Goal: Task Accomplishment & Management: Complete application form

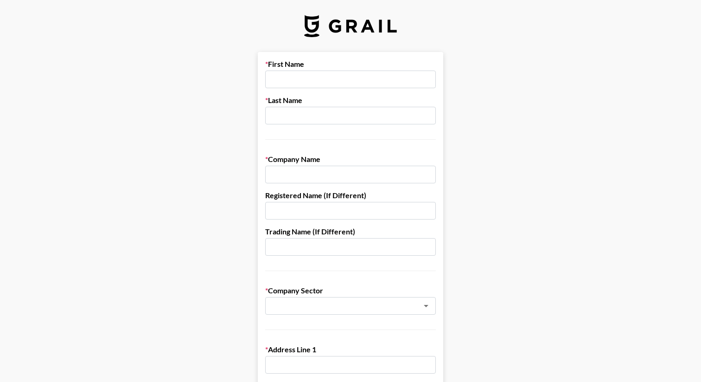
scroll to position [0, 0]
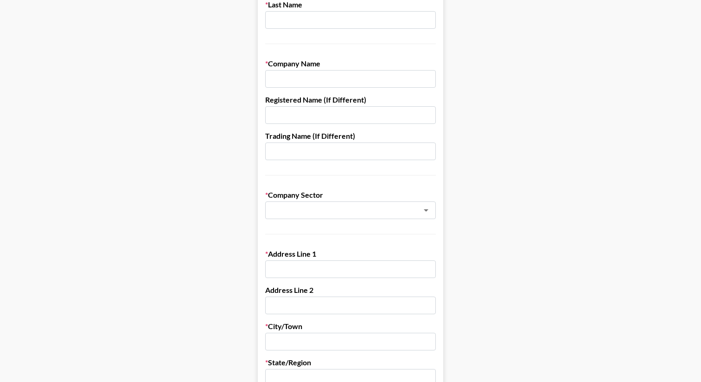
scroll to position [110, 0]
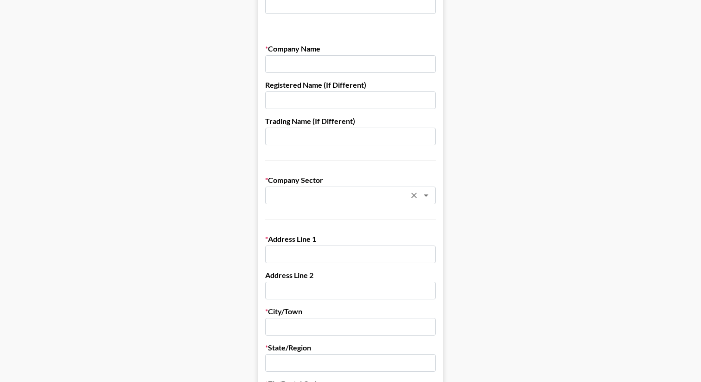
click at [387, 194] on input "text" at bounding box center [338, 195] width 135 height 11
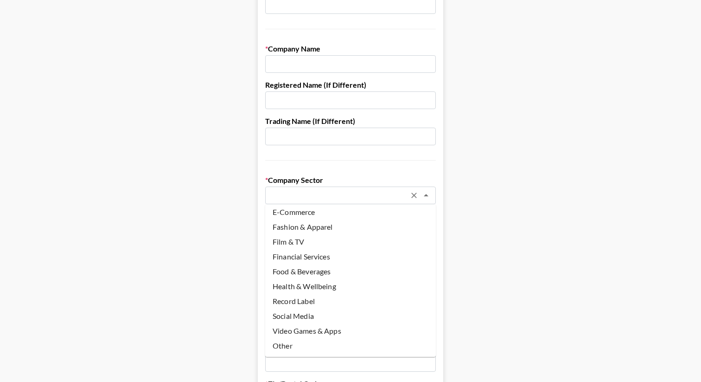
scroll to position [113, 0]
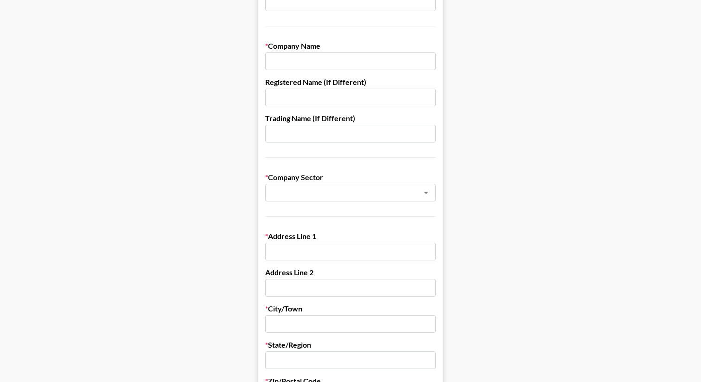
click at [466, 281] on main "First Name Last Name Company Name Registered Name (If Different) Trading Name (…" at bounding box center [350, 339] width 687 height 801
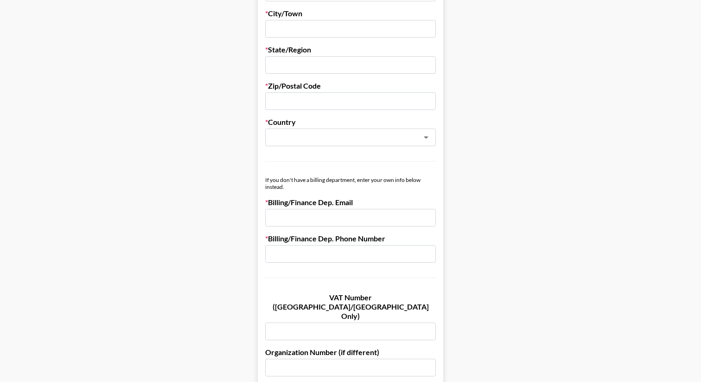
scroll to position [406, 0]
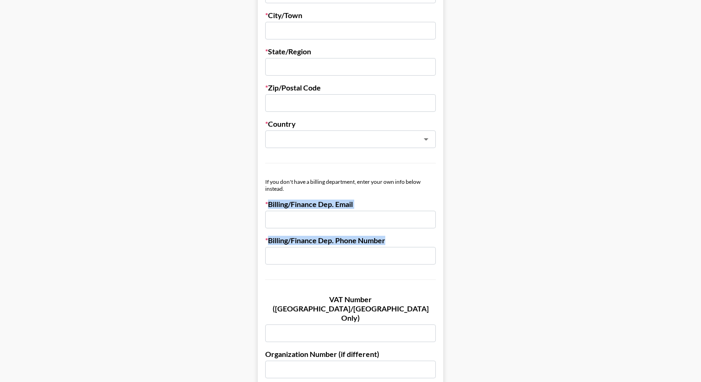
drag, startPoint x: 386, startPoint y: 243, endPoint x: 386, endPoint y: 186, distance: 56.1
click at [386, 186] on form "First Name Last Name Company Name Registered Name (If Different) Trading Name (…" at bounding box center [351, 46] width 186 height 801
copy form "Billing/Finance Dep. Email Billing/Finance Dep. Phone Number"
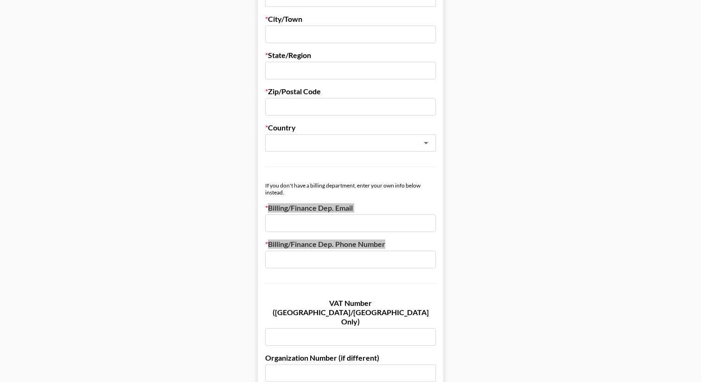
scroll to position [458, 0]
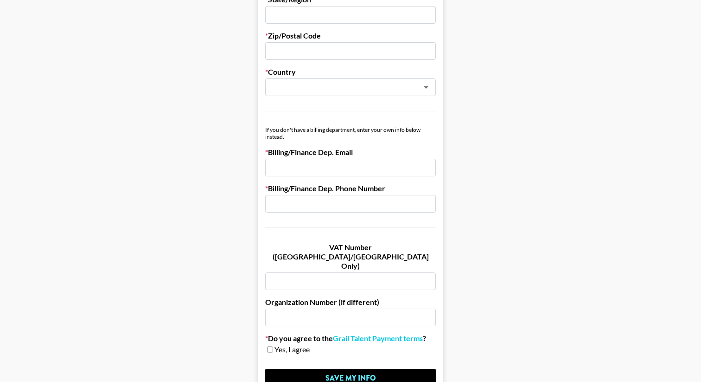
click at [392, 184] on label "Billing/Finance Dep. Phone Number" at bounding box center [350, 188] width 171 height 9
drag, startPoint x: 392, startPoint y: 190, endPoint x: 271, endPoint y: 154, distance: 125.7
click at [271, 154] on label "Billing/Finance Dep. Email" at bounding box center [350, 152] width 171 height 9
drag, startPoint x: 270, startPoint y: 150, endPoint x: 379, endPoint y: 193, distance: 117.1
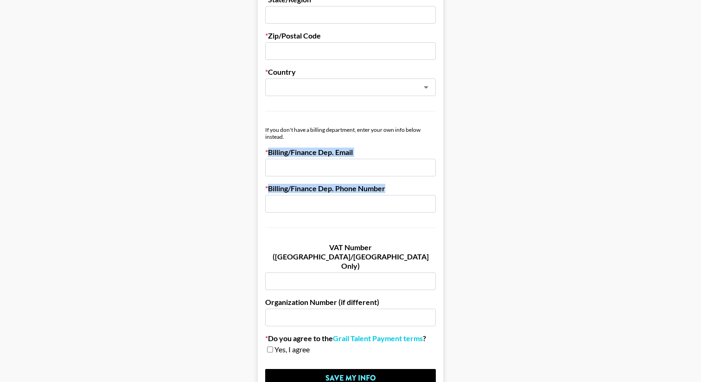
click at [396, 187] on label "Billing/Finance Dep. Phone Number" at bounding box center [350, 188] width 171 height 9
drag, startPoint x: 396, startPoint y: 188, endPoint x: 401, endPoint y: 189, distance: 5.7
click at [401, 190] on label "Billing/Finance Dep. Phone Number" at bounding box center [350, 188] width 171 height 9
drag, startPoint x: 296, startPoint y: 143, endPoint x: 385, endPoint y: 189, distance: 100.4
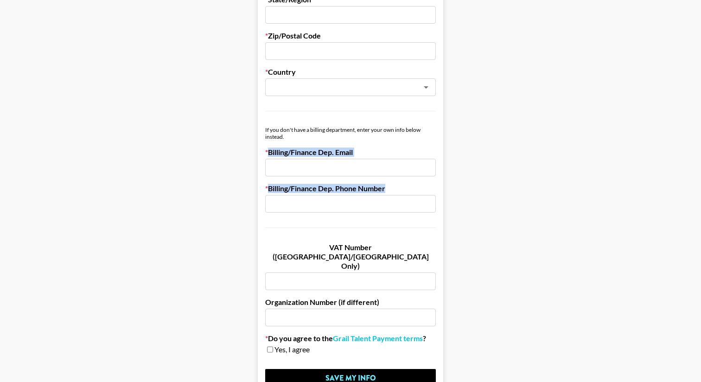
copy form "Billing/Finance Dep. Email Billing/Finance Dep. Phone Number"
